Goal: Complete application form

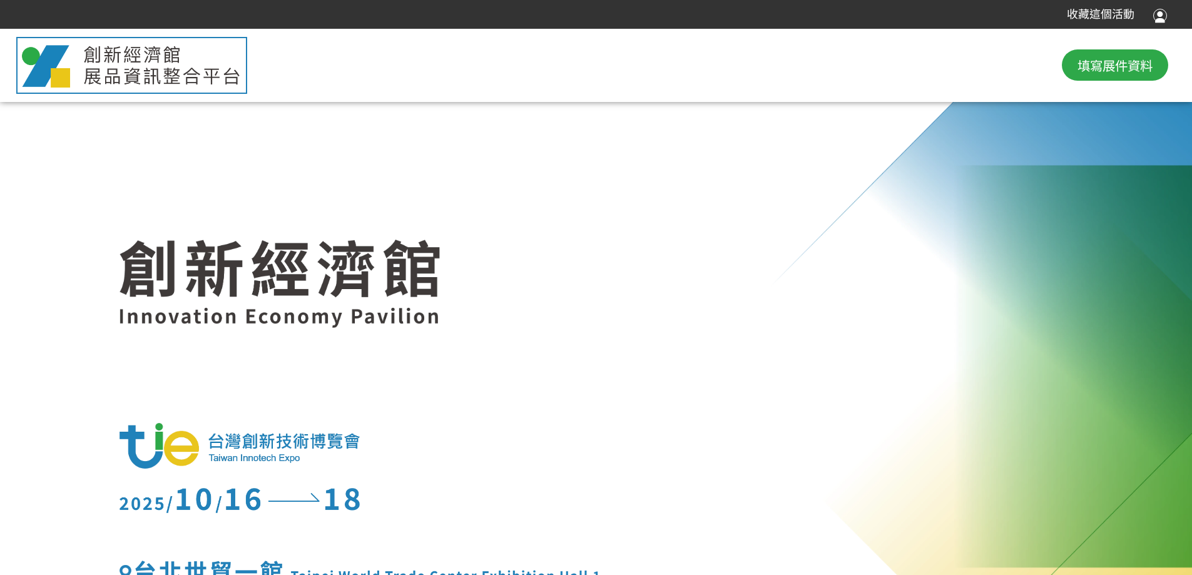
click at [1164, 8] on div at bounding box center [1160, 14] width 14 height 17
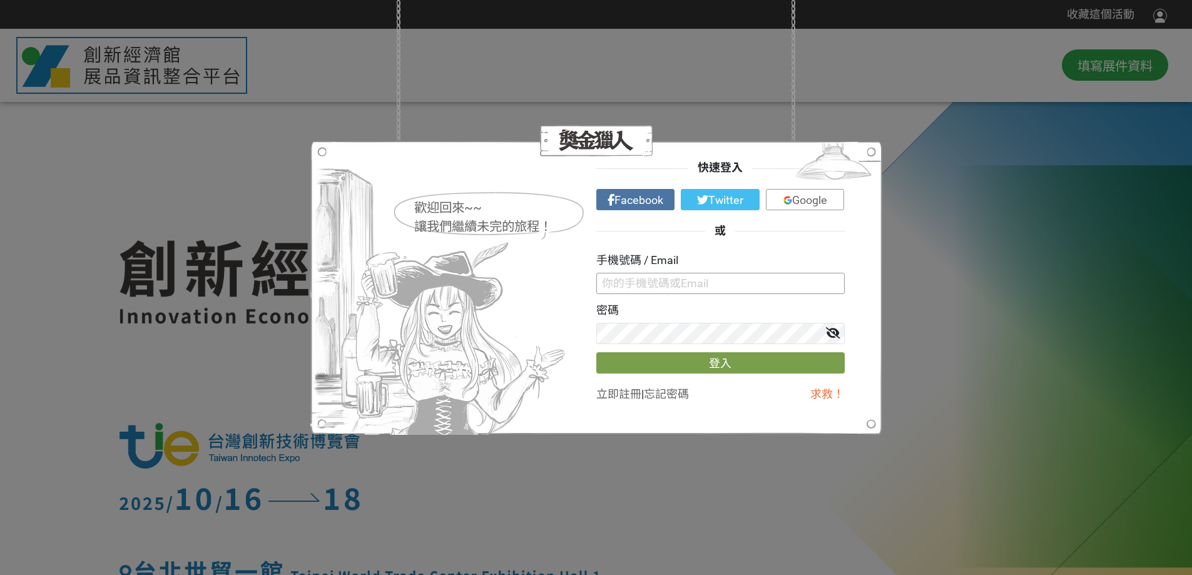
click at [633, 290] on input "text" at bounding box center [720, 283] width 248 height 21
paste input "[EMAIL_ADDRESS][DOMAIN_NAME]"
type input "[EMAIL_ADDRESS][DOMAIN_NAME]"
click at [644, 367] on button "登入" at bounding box center [720, 362] width 248 height 21
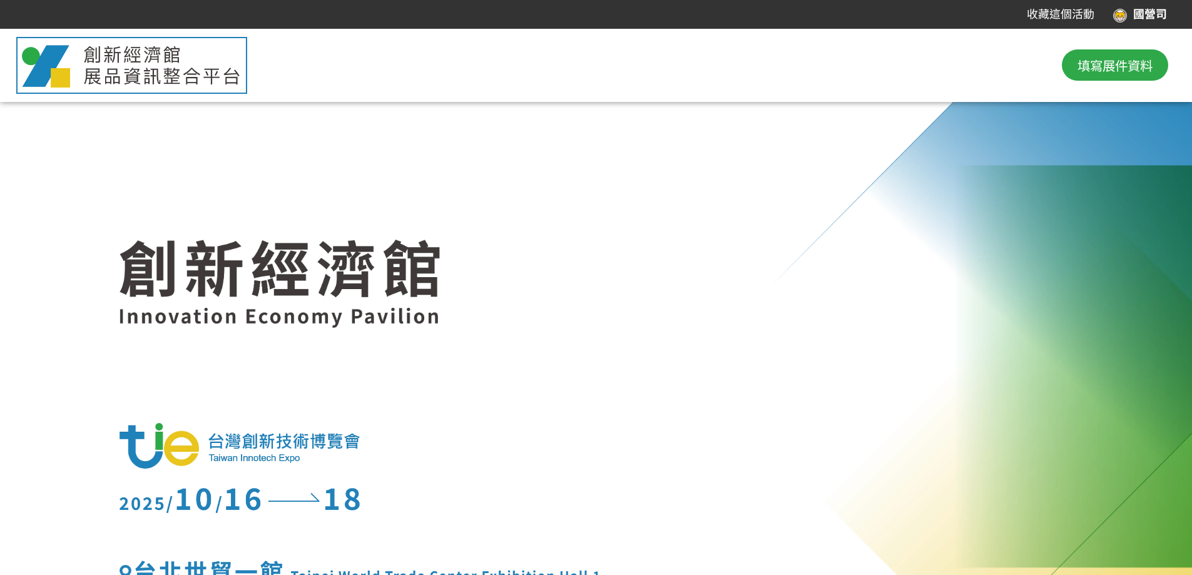
click at [1124, 70] on span "填寫展件資料" at bounding box center [1114, 65] width 75 height 19
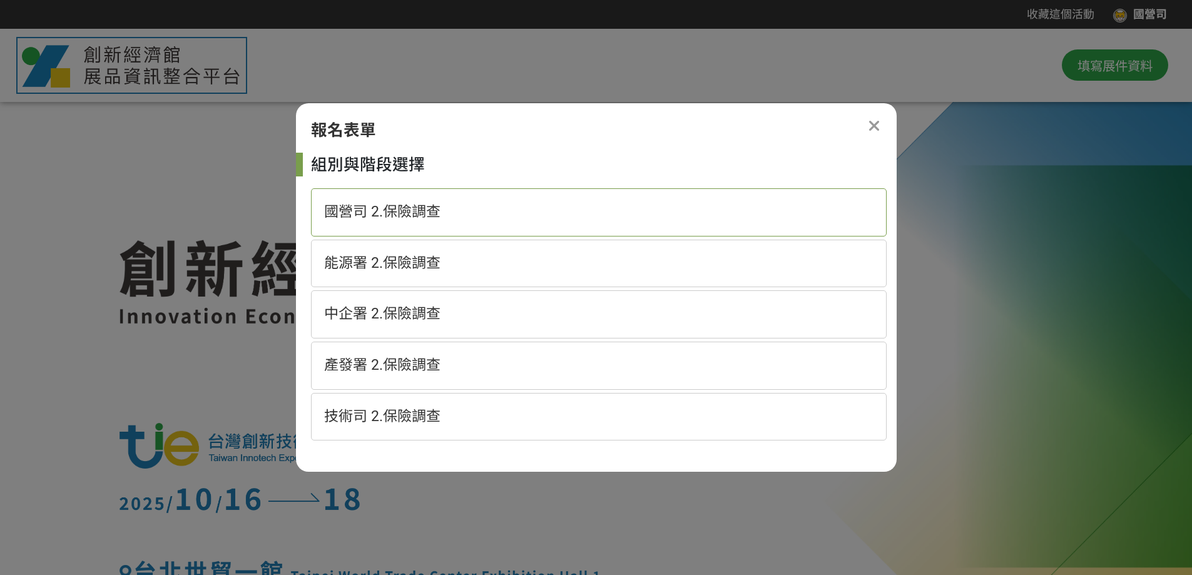
click at [419, 214] on span "國營司 2.保險調查" at bounding box center [382, 211] width 116 height 17
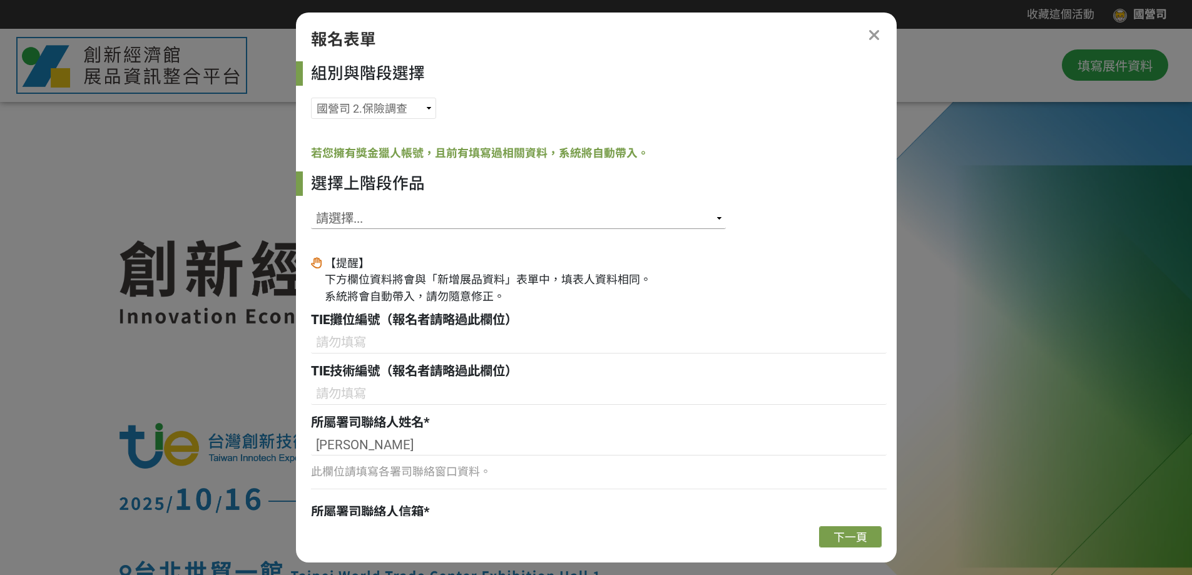
click at [674, 218] on select "請選擇... SID: 342925, 標題: 發展沙鹿配水中心及[GEOGRAPHIC_DATA]小水力發電 SID: 342340, 標題: 台電文創退役…" at bounding box center [518, 218] width 415 height 21
click at [311, 208] on select "請選擇... SID: 342925, 標題: 發展沙鹿配水中心及[GEOGRAPHIC_DATA]小水力發電 SID: 342340, 標題: 台電文創退役…" at bounding box center [518, 218] width 415 height 21
click at [669, 223] on select "請選擇... SID: 342925, 標題: 發展沙鹿配水中心及[GEOGRAPHIC_DATA]小水力發電 SID: 342340, 標題: 台電文創退役…" at bounding box center [518, 218] width 415 height 21
click at [311, 208] on select "請選擇... SID: 342925, 標題: 發展沙鹿配水中心及[GEOGRAPHIC_DATA]小水力發電 SID: 342340, 標題: 台電文創退役…" at bounding box center [518, 218] width 415 height 21
click at [688, 216] on div "選擇上階段作品 請選擇... SID: 342925, 標題: 發展沙鹿配水中心及[GEOGRAPHIC_DATA]小水力發電 SID: 342340, 標題…" at bounding box center [599, 203] width 576 height 65
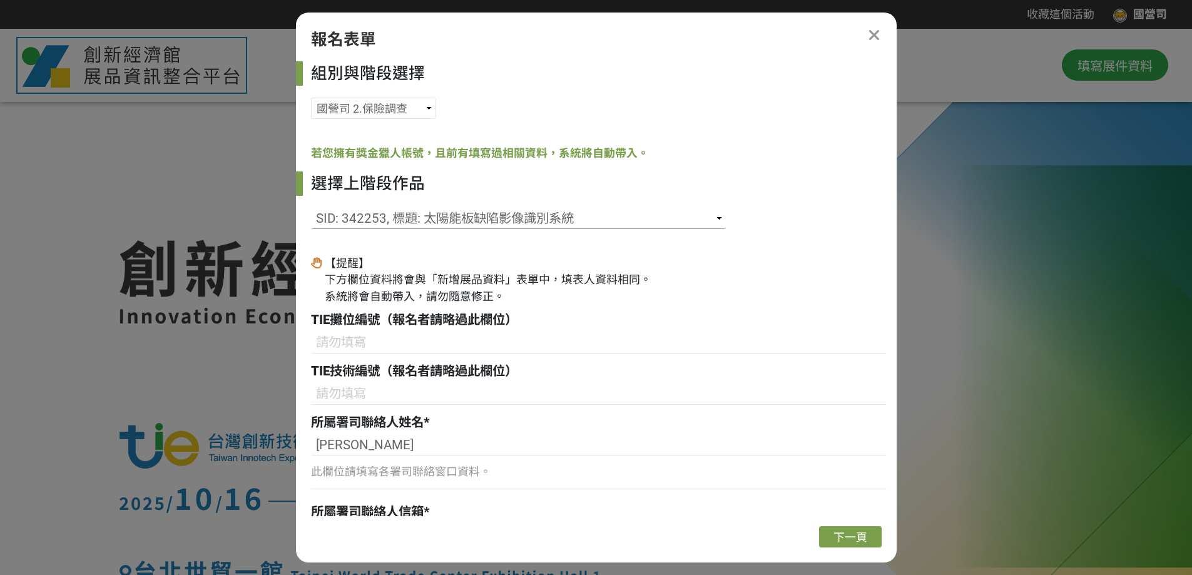
click at [671, 217] on select "請選擇... SID: 342925, 標題: 發展沙鹿配水中心及[GEOGRAPHIC_DATA]小水力發電 SID: 342340, 標題: 台電文創退役…" at bounding box center [518, 218] width 415 height 21
click at [311, 208] on select "請選擇... SID: 342925, 標題: 發展沙鹿配水中心及[GEOGRAPHIC_DATA]小水力發電 SID: 342340, 標題: 台電文創退役…" at bounding box center [518, 218] width 415 height 21
click at [667, 223] on select "請選擇... SID: 342925, 標題: 發展沙鹿配水中心及[GEOGRAPHIC_DATA]小水力發電 SID: 342340, 標題: 台電文創退役…" at bounding box center [518, 218] width 415 height 21
select select "342329"
click at [311, 208] on select "請選擇... SID: 342925, 標題: 發展沙鹿配水中心及[GEOGRAPHIC_DATA]小水力發電 SID: 342340, 標題: 台電文創退役…" at bounding box center [518, 218] width 415 height 21
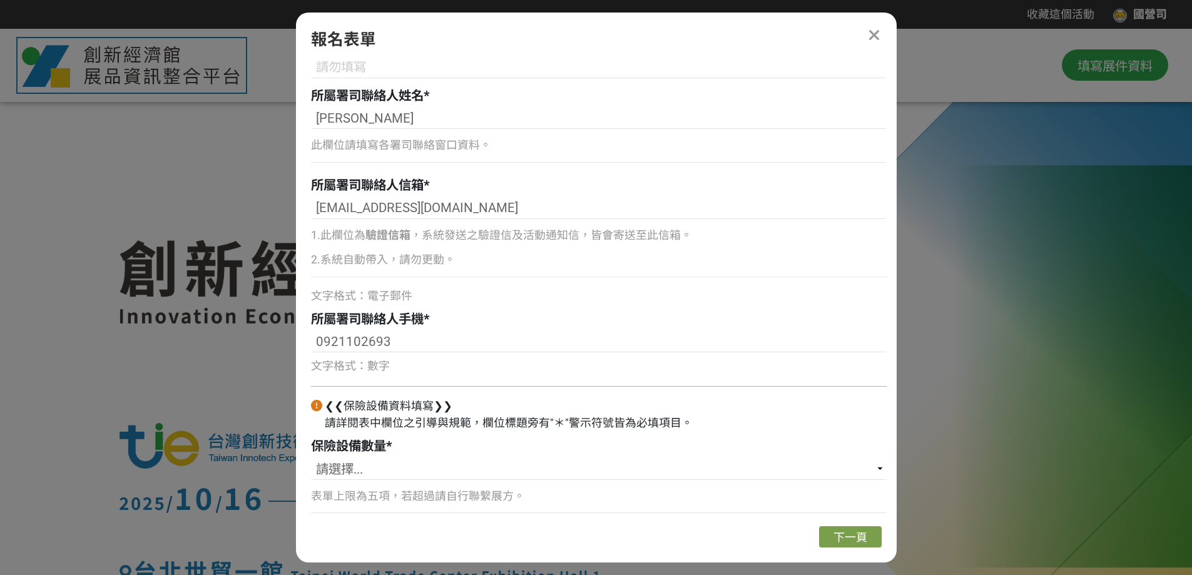
scroll to position [332, 0]
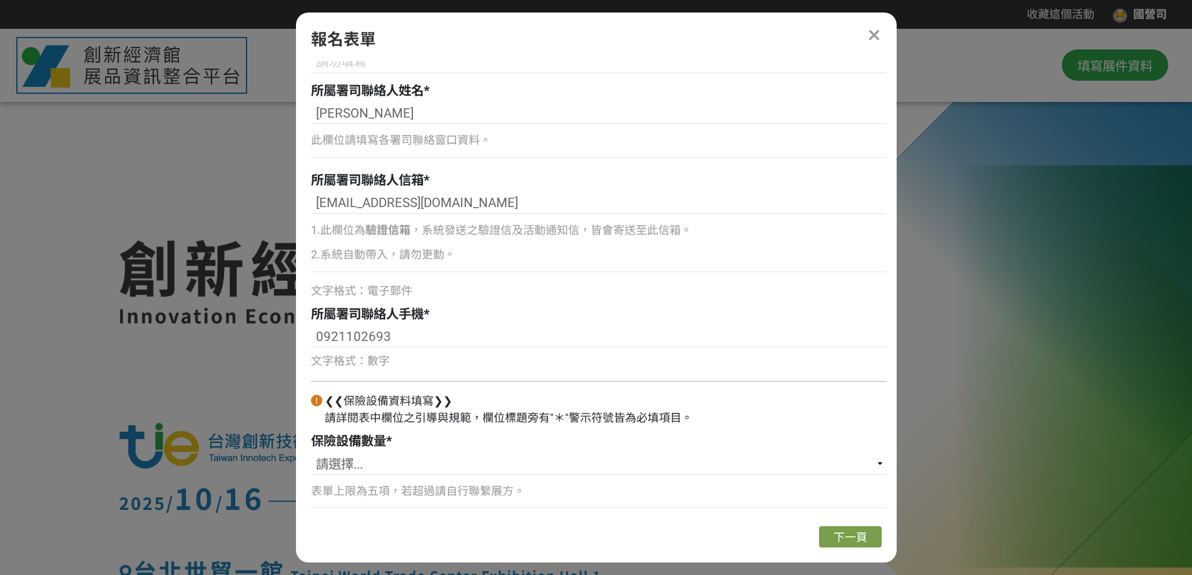
click at [876, 38] on icon at bounding box center [874, 36] width 13 height 16
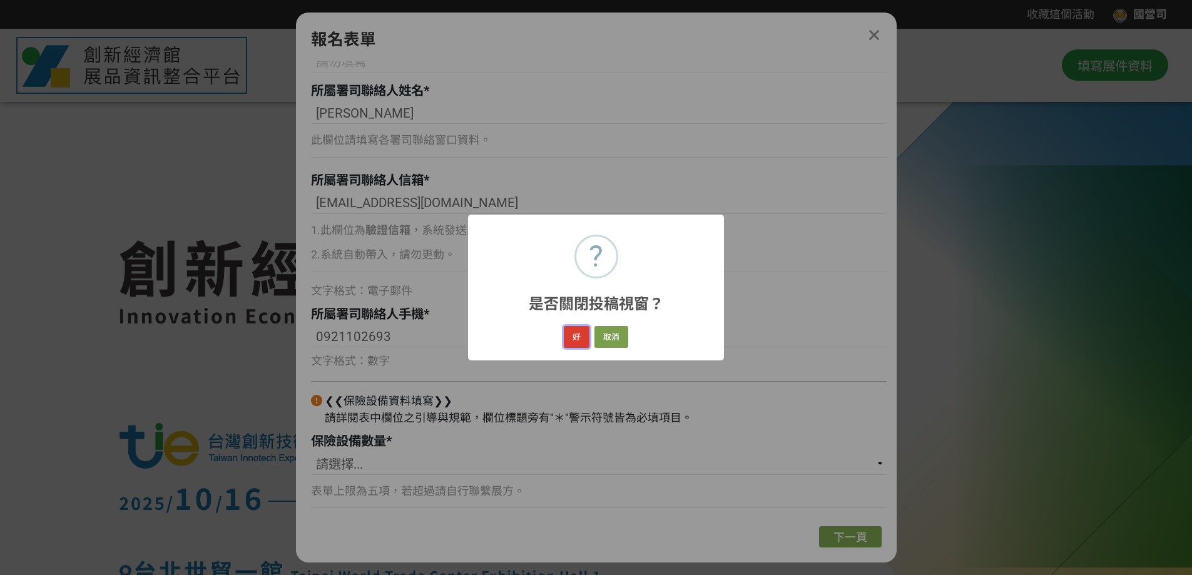
click at [577, 342] on button "好" at bounding box center [577, 337] width 26 height 22
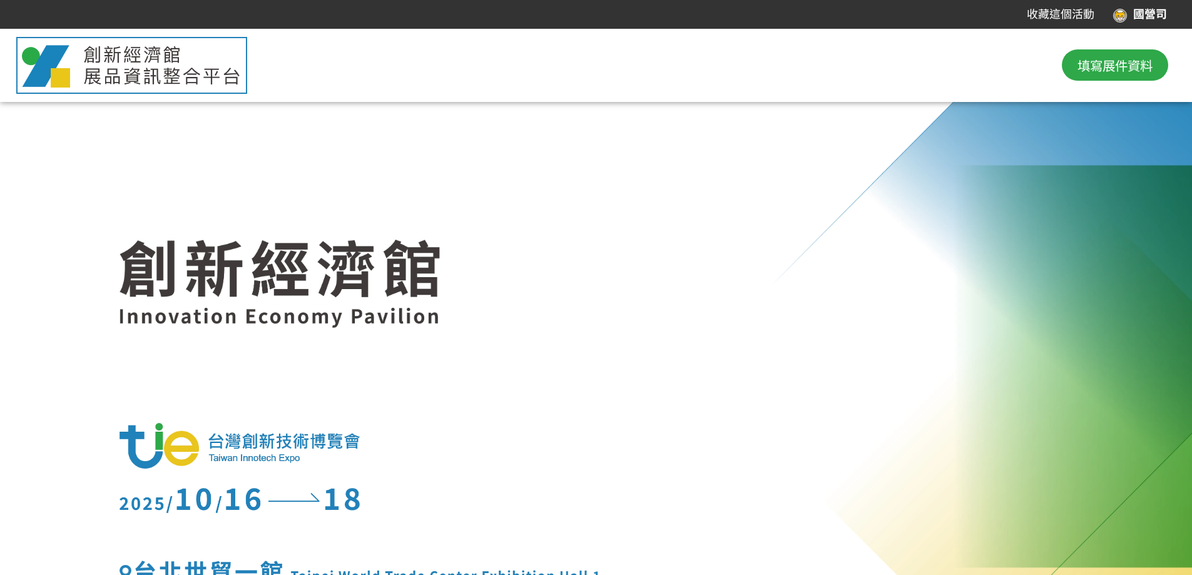
click at [1159, 19] on div "國營司" at bounding box center [1140, 14] width 54 height 17
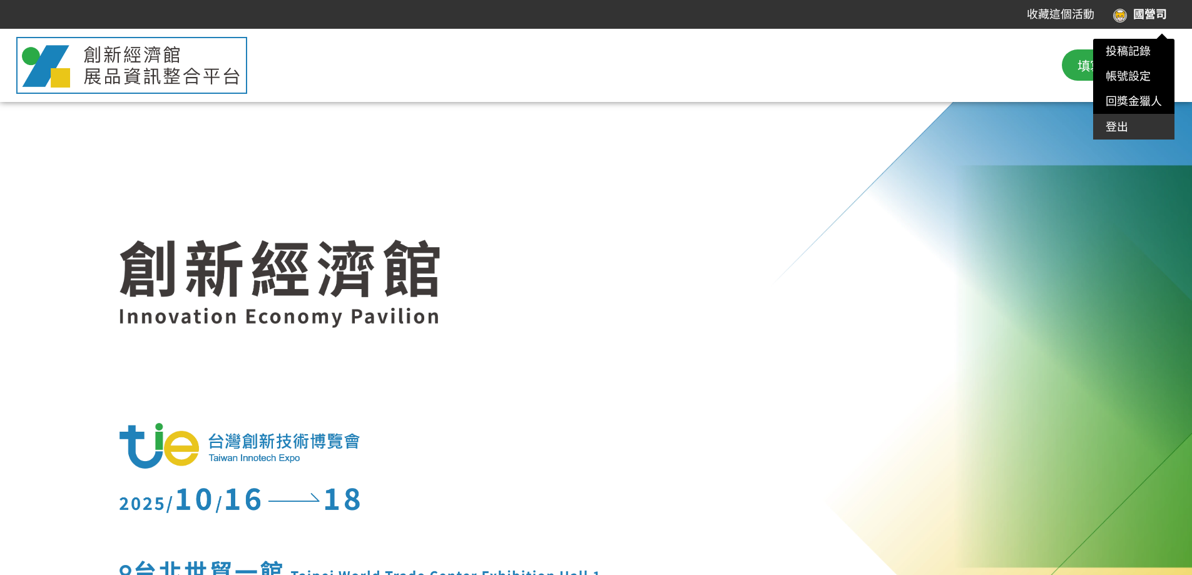
click at [1129, 118] on div "登出" at bounding box center [1133, 126] width 81 height 25
